Goal: Task Accomplishment & Management: Manage account settings

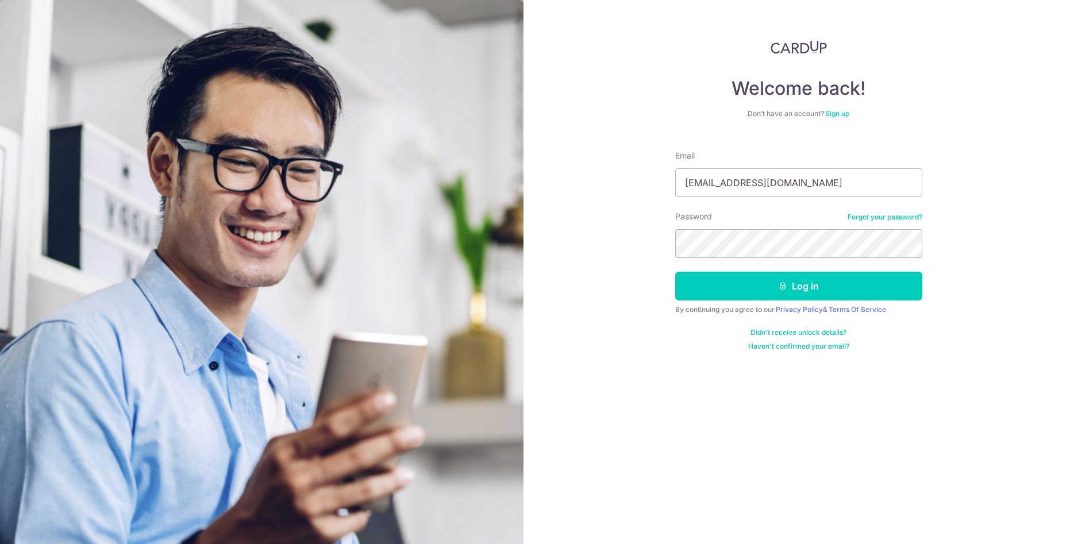
type input "[EMAIL_ADDRESS][DOMAIN_NAME]"
click at [778, 291] on button "Log in" at bounding box center [798, 286] width 247 height 29
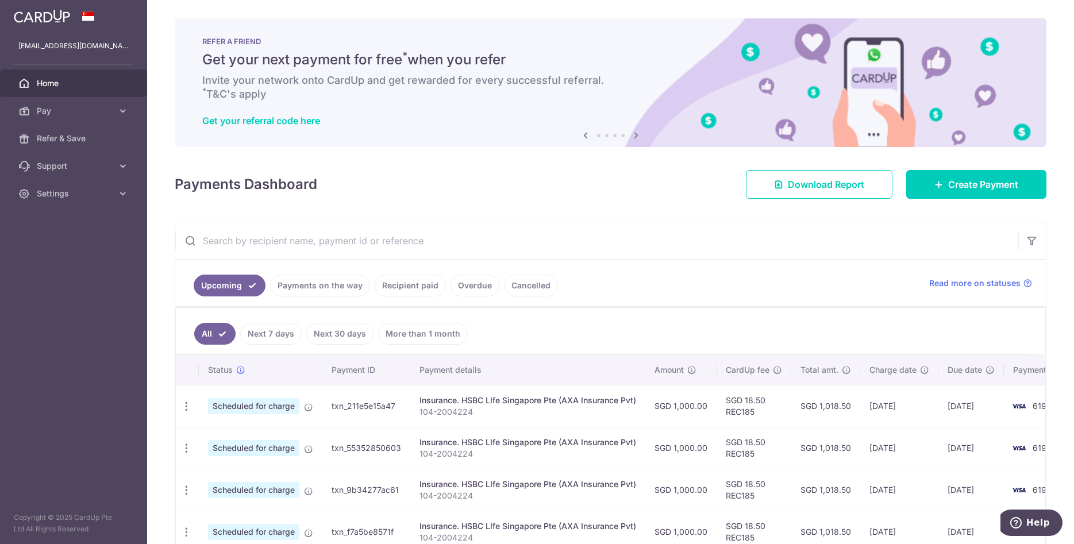
click at [688, 278] on ul "Upcoming Payments on the way Recipient paid Overdue Cancelled" at bounding box center [545, 283] width 740 height 47
click at [688, 283] on ul "Upcoming Payments on the way Recipient paid Overdue Cancelled" at bounding box center [545, 283] width 740 height 47
click at [689, 279] on ul "Upcoming Payments on the way Recipient paid Overdue Cancelled" at bounding box center [545, 283] width 740 height 47
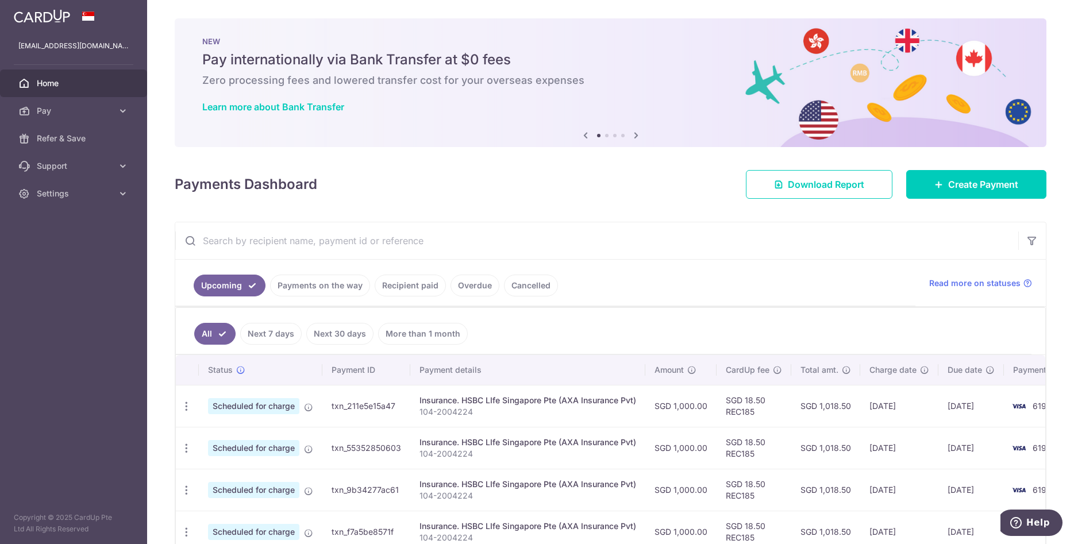
click at [678, 284] on ul "Upcoming Payments on the way Recipient paid Overdue Cancelled" at bounding box center [545, 283] width 740 height 47
